Goal: Task Accomplishment & Management: Complete application form

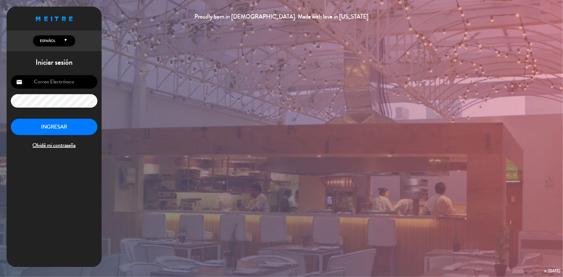
type input "[EMAIL_ADDRESS][DOMAIN_NAME]"
click at [65, 126] on button "INGRESAR" at bounding box center [54, 127] width 87 height 17
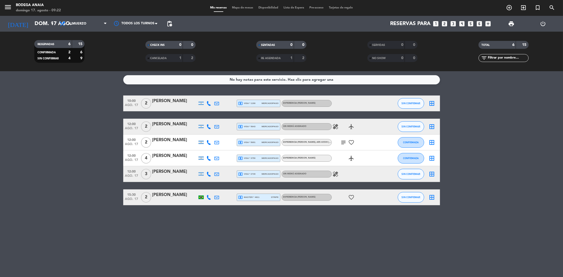
click at [337, 174] on icon "healing" at bounding box center [336, 174] width 6 height 6
click at [339, 126] on span "healing" at bounding box center [336, 127] width 8 height 6
click at [336, 125] on icon "healing" at bounding box center [336, 127] width 6 height 6
click at [42, 27] on input "dom. 17 ago." at bounding box center [65, 24] width 67 height 12
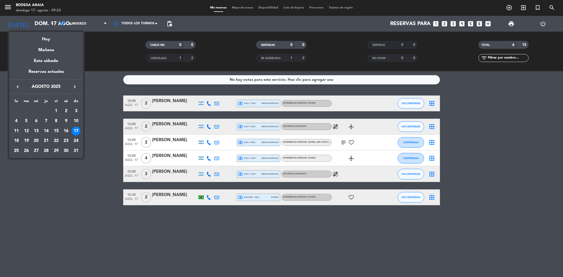
click at [17, 140] on div "18" at bounding box center [16, 140] width 9 height 9
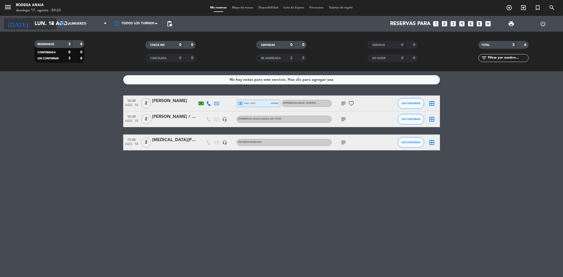
click at [32, 26] on input "lun. 18 ago." at bounding box center [65, 24] width 67 height 12
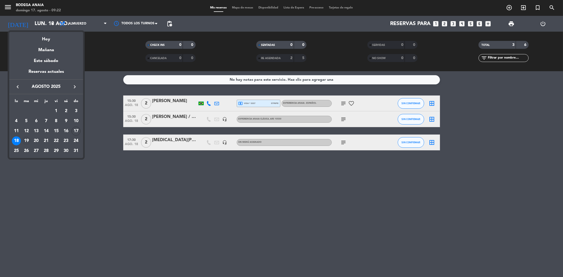
click at [26, 140] on div "19" at bounding box center [26, 140] width 9 height 9
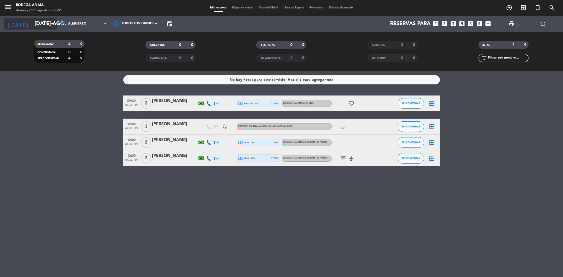
click at [39, 26] on input "[DATE] ago." at bounding box center [65, 24] width 67 height 12
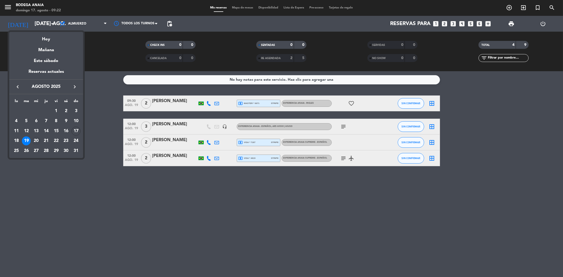
click at [38, 140] on div "20" at bounding box center [36, 140] width 9 height 9
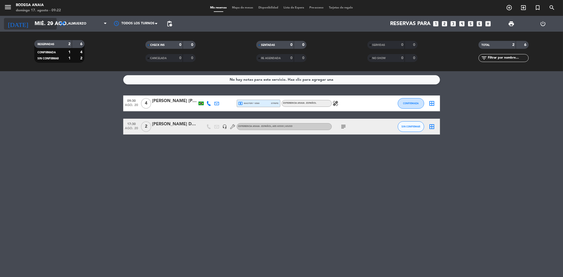
click at [38, 22] on input "mié. 20 ago." at bounding box center [65, 24] width 67 height 12
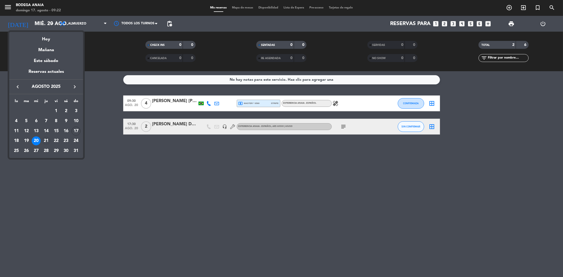
click at [45, 141] on div "21" at bounding box center [46, 140] width 9 height 9
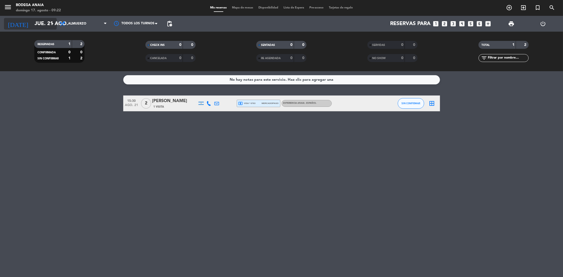
click at [32, 20] on input "jue. 21 ago." at bounding box center [65, 24] width 67 height 12
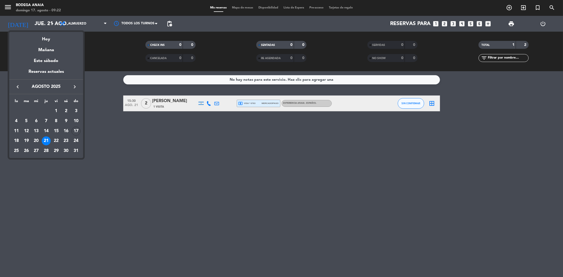
drag, startPoint x: 54, startPoint y: 139, endPoint x: 56, endPoint y: 140, distance: 2.7
click at [55, 139] on div "22" at bounding box center [56, 140] width 9 height 9
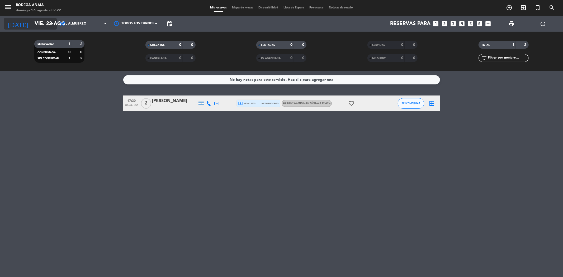
click at [44, 20] on input "vie. 22 ago." at bounding box center [65, 24] width 67 height 12
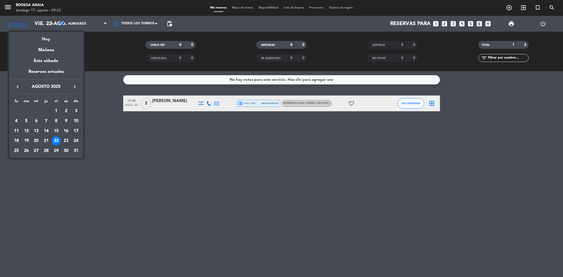
click at [65, 139] on div "23" at bounding box center [66, 140] width 9 height 9
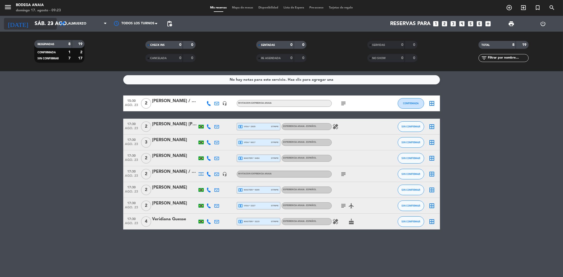
click at [45, 24] on input "sáb. 23 ago." at bounding box center [65, 24] width 67 height 12
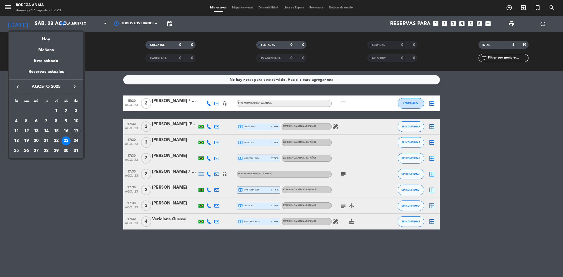
click at [77, 140] on div "24" at bounding box center [76, 140] width 9 height 9
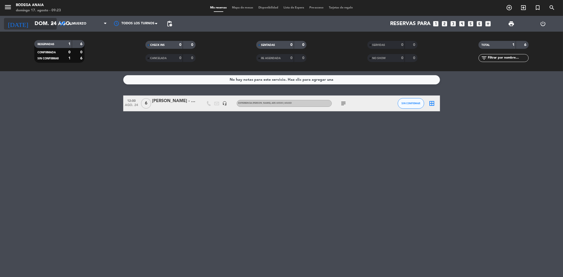
click at [44, 27] on div "[DATE] dom. 24 ago. arrow_drop_down" at bounding box center [30, 24] width 53 height 16
click at [44, 27] on input "dom. 24 ago." at bounding box center [65, 24] width 67 height 12
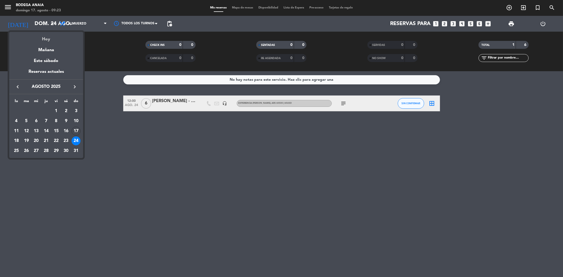
click at [47, 41] on div "Hoy" at bounding box center [46, 37] width 74 height 11
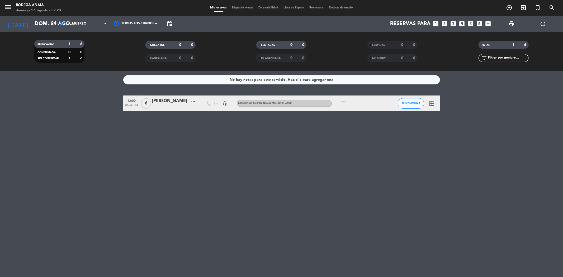
type input "dom. 17 ago."
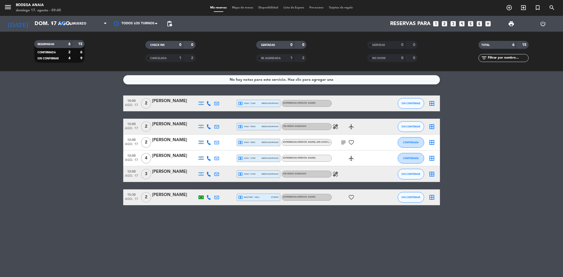
drag, startPoint x: 175, startPoint y: 102, endPoint x: 149, endPoint y: 102, distance: 25.9
click at [149, 102] on div "10:00 ago. 17 2 [PERSON_NAME] local_atm visa * 1190 mercadopago EXPERIENCIA [PE…" at bounding box center [281, 104] width 317 height 16
copy div "[PERSON_NAME]"
drag, startPoint x: 162, startPoint y: 124, endPoint x: 153, endPoint y: 126, distance: 9.2
click at [153, 126] on div "[PERSON_NAME]" at bounding box center [174, 124] width 45 height 7
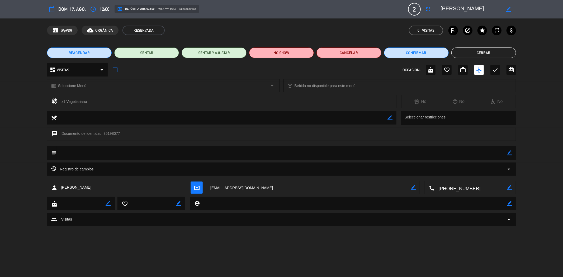
drag, startPoint x: 456, startPoint y: 12, endPoint x: 440, endPoint y: 12, distance: 16.1
click at [440, 12] on edit-booking-info-modal "calendar_today dom. 17, ago. access_time 12:00 local_atm Depósito: ARS 60.500 v…" at bounding box center [281, 138] width 563 height 277
click at [480, 56] on button "Cerrar" at bounding box center [483, 53] width 65 height 11
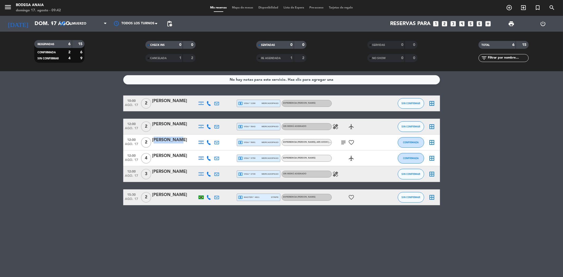
drag, startPoint x: 174, startPoint y: 143, endPoint x: 153, endPoint y: 141, distance: 22.0
click at [153, 141] on div "[PERSON_NAME]" at bounding box center [174, 140] width 45 height 7
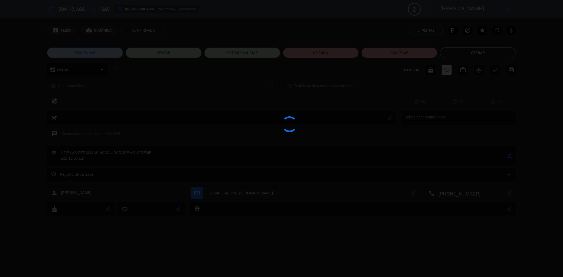
drag, startPoint x: 468, startPoint y: 9, endPoint x: 446, endPoint y: 11, distance: 22.8
click at [446, 11] on div at bounding box center [281, 138] width 563 height 277
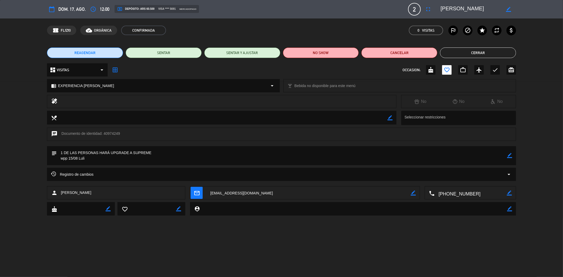
drag, startPoint x: 466, startPoint y: 8, endPoint x: 440, endPoint y: 9, distance: 25.3
click at [441, 9] on textarea at bounding box center [471, 9] width 60 height 10
click at [466, 53] on button "Cerrar" at bounding box center [478, 53] width 76 height 11
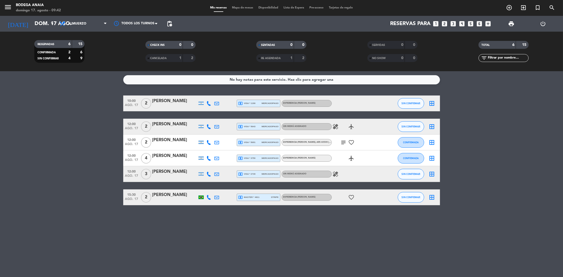
click at [167, 157] on div "[PERSON_NAME]" at bounding box center [174, 156] width 45 height 7
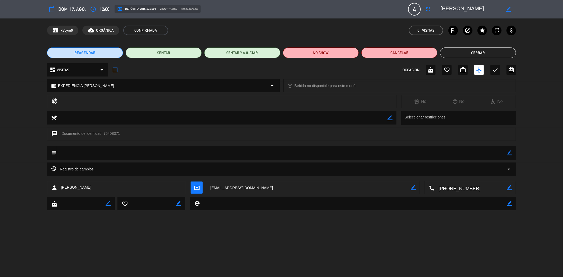
drag, startPoint x: 479, startPoint y: 9, endPoint x: 454, endPoint y: 13, distance: 25.2
click at [454, 13] on edit-booking-info-modal "calendar_today dom. 17, ago. access_time 12:00 local_atm Depósito: ARS 121.000 …" at bounding box center [281, 138] width 563 height 277
click at [477, 9] on textarea at bounding box center [471, 9] width 60 height 10
drag, startPoint x: 479, startPoint y: 9, endPoint x: 441, endPoint y: 8, distance: 38.0
click at [441, 8] on textarea at bounding box center [471, 9] width 60 height 10
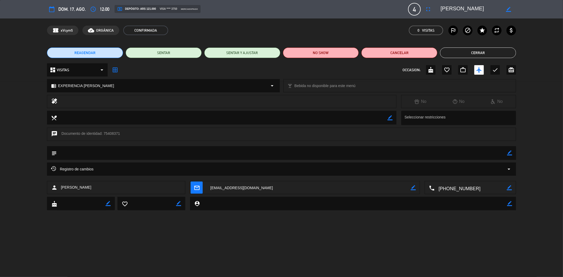
click at [464, 54] on button "Cerrar" at bounding box center [478, 53] width 76 height 11
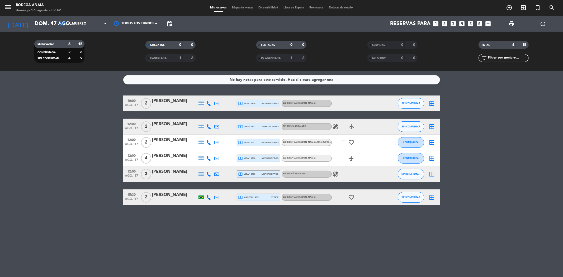
click at [249, 157] on span "local_atm visa * 3750" at bounding box center [246, 158] width 17 height 5
drag, startPoint x: 168, startPoint y: 174, endPoint x: 150, endPoint y: 172, distance: 17.8
click at [150, 172] on div "12:00 ago. 17 3 [PERSON_NAME] local_atm visa * 2739 mercadopago Sin menú asigna…" at bounding box center [281, 174] width 317 height 16
copy div "[PERSON_NAME]"
drag, startPoint x: 189, startPoint y: 195, endPoint x: 151, endPoint y: 196, distance: 37.5
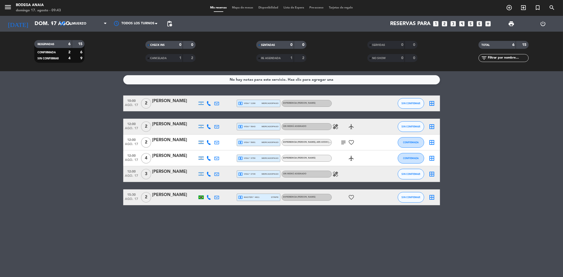
click at [151, 196] on div "15:30 ago. 17 2 [PERSON_NAME] local_atm master * 4811 stripe EXPERIENCIA [PERSO…" at bounding box center [281, 198] width 317 height 16
copy div "[PERSON_NAME]"
click at [262, 197] on div "local_atm master * 4811 stripe" at bounding box center [258, 197] width 40 height 7
click at [254, 172] on span "local_atm visa * 2739" at bounding box center [246, 174] width 17 height 5
click at [464, 22] on icon "looks_4" at bounding box center [462, 23] width 7 height 7
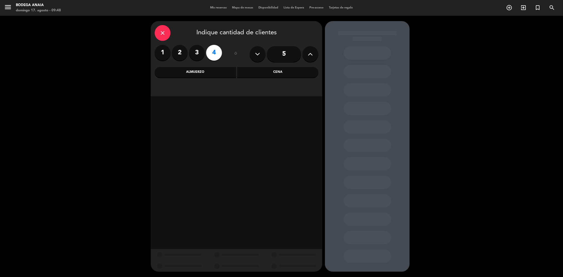
click at [200, 75] on div "Almuerzo" at bounding box center [195, 72] width 81 height 11
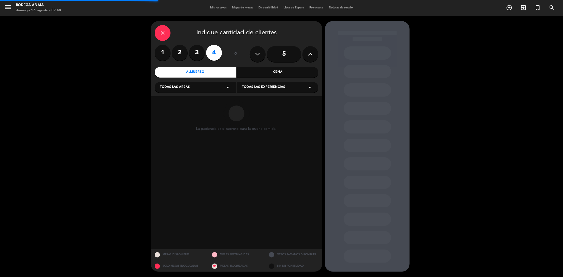
click at [200, 87] on div "Todas las áreas arrow_drop_down" at bounding box center [196, 87] width 82 height 11
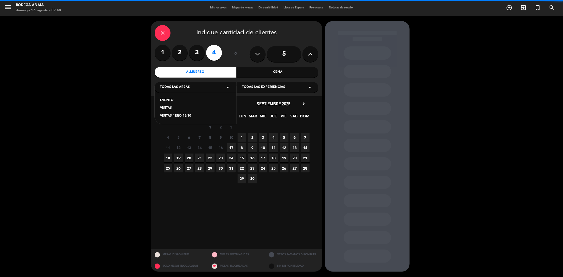
click at [172, 109] on div "VISITAS" at bounding box center [195, 108] width 71 height 5
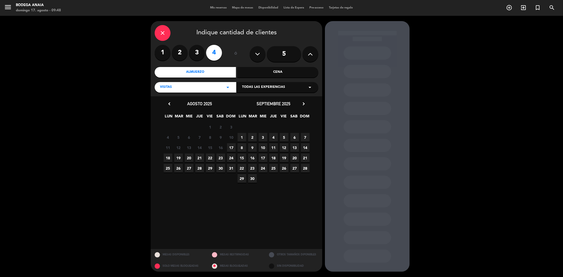
click at [303, 103] on icon "chevron_right" at bounding box center [304, 104] width 6 height 6
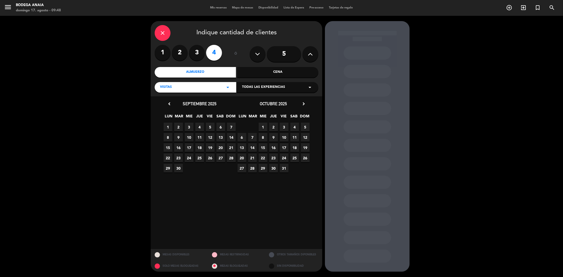
click at [303, 103] on icon "chevron_right" at bounding box center [304, 104] width 6 height 6
click at [303, 167] on span "30" at bounding box center [305, 168] width 9 height 9
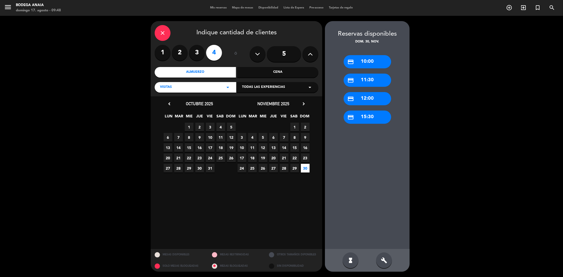
click at [373, 57] on div "credit_card 10:00" at bounding box center [368, 61] width 48 height 13
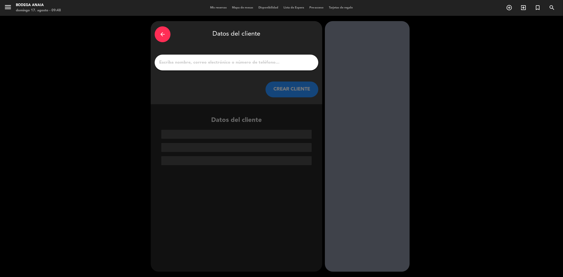
click at [247, 65] on input "1" at bounding box center [237, 62] width 156 height 7
paste input "[PERSON_NAME]"
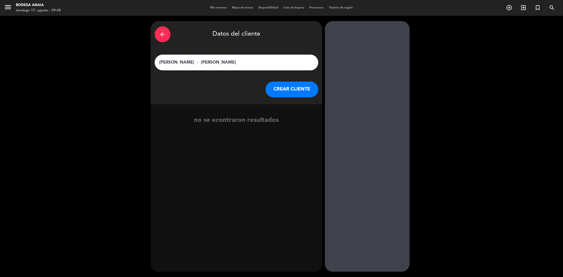
click at [199, 62] on input "[PERSON_NAME] - [PERSON_NAME]" at bounding box center [237, 62] width 156 height 7
click at [198, 62] on input "[PERSON_NAME] - [PERSON_NAME]" at bounding box center [237, 62] width 156 height 7
click at [197, 62] on input "[PERSON_NAME] - [PERSON_NAME]" at bounding box center [237, 62] width 156 height 7
click at [176, 61] on input "gustvo [PERSON_NAME] de Bodega" at bounding box center [237, 62] width 156 height 7
click at [162, 61] on input "[PERSON_NAME] [PERSON_NAME] de Bodega" at bounding box center [237, 62] width 156 height 7
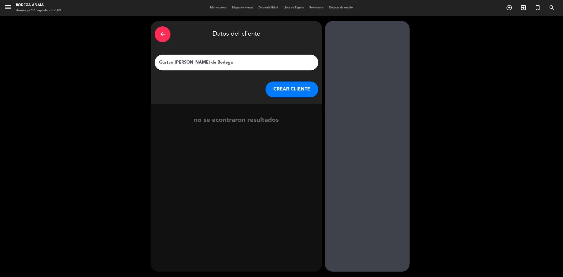
type input "Gustvo [PERSON_NAME] de Bodega"
click at [275, 88] on button "CREAR CLIENTE" at bounding box center [292, 90] width 53 height 16
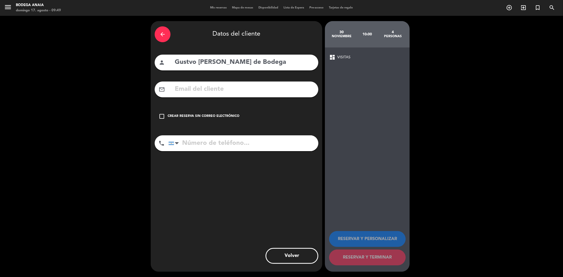
click at [202, 115] on div "Crear reserva sin correo electrónico" at bounding box center [204, 116] width 72 height 5
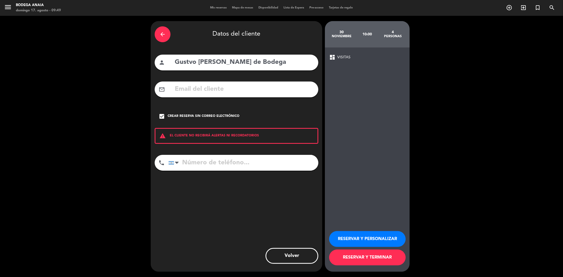
click at [360, 239] on button "RESERVAR Y PERSONALIZAR" at bounding box center [367, 239] width 77 height 16
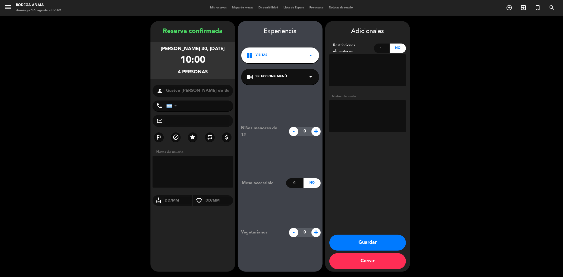
click at [341, 107] on textarea at bounding box center [367, 116] width 77 height 32
paste textarea "[PERSON_NAME] 30 d nov 11hs 4pax exeriencia anaia - argentinos pago yo juli"
click at [338, 125] on textarea at bounding box center [367, 116] width 77 height 32
type textarea "[PERSON_NAME] 30 d nov 10hs 4pax exeriencia anaia - argentinos pago yo juli"
click at [307, 71] on div "chrome_reader_mode Seleccione Menú arrow_drop_down" at bounding box center [280, 77] width 78 height 16
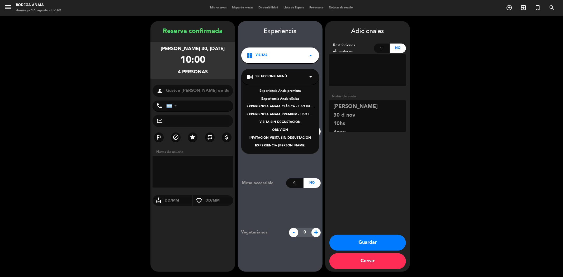
click at [270, 144] on div "EXPERIENCIA [PERSON_NAME]" at bounding box center [280, 145] width 67 height 5
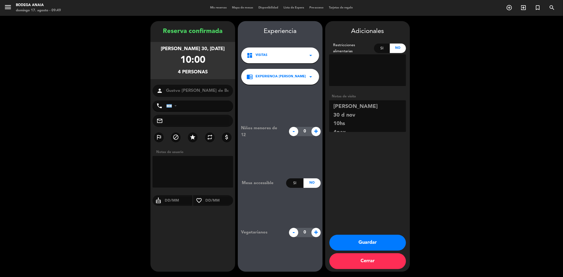
click at [371, 242] on button "Guardar" at bounding box center [367, 243] width 77 height 16
